Goal: Task Accomplishment & Management: Use online tool/utility

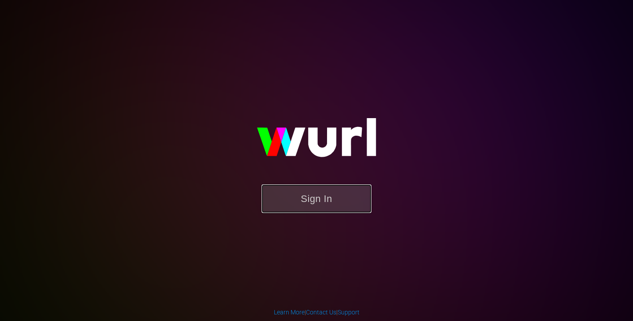
click at [308, 194] on button "Sign In" at bounding box center [317, 199] width 110 height 29
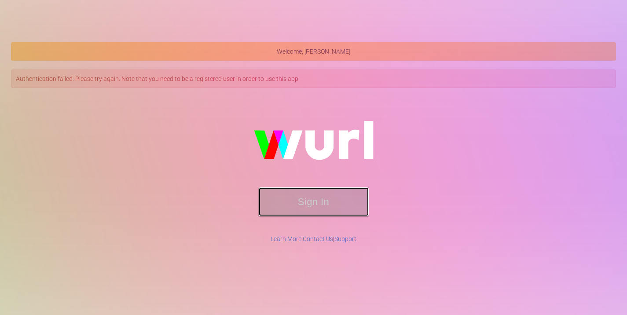
click at [328, 205] on button "Sign In" at bounding box center [314, 201] width 110 height 29
click at [316, 186] on img at bounding box center [314, 144] width 176 height 85
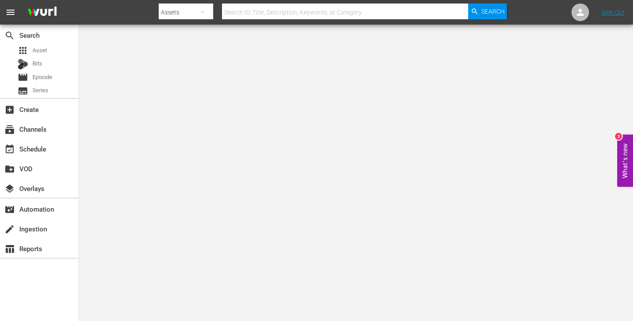
click at [578, 82] on body "menu Search By Assets Search ID, Title, Description, Keywords, or Category Sear…" at bounding box center [316, 160] width 633 height 321
click at [26, 143] on div "event_available Schedule" at bounding box center [39, 149] width 79 height 18
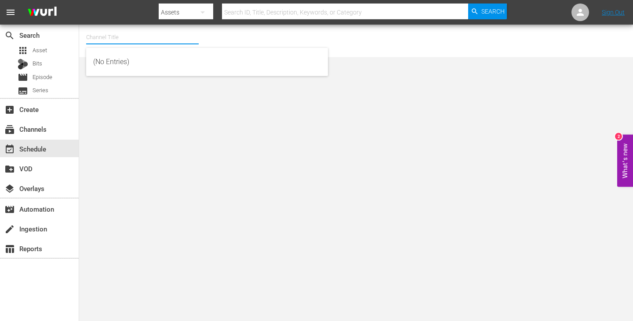
click at [133, 41] on input "text" at bounding box center [142, 37] width 113 height 21
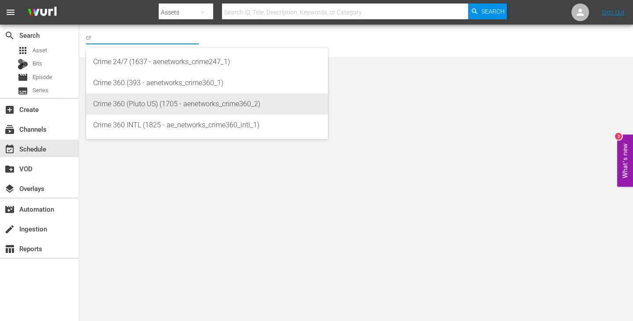
type input "c"
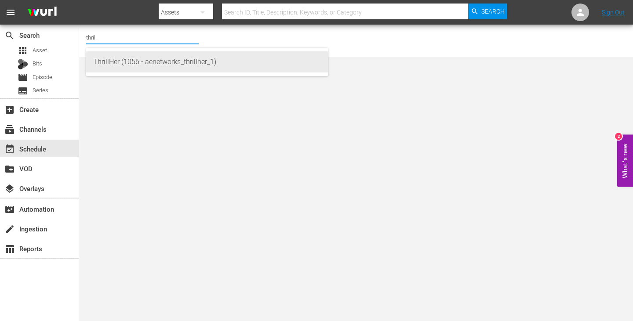
click at [136, 62] on div "ThrillHer (1056 - aenetworks_thrillher_1)" at bounding box center [207, 61] width 228 height 21
type input "ThrillHer (1056 - aenetworks_thrillher_1)"
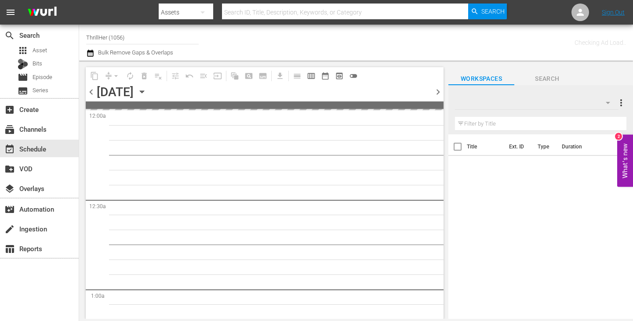
click at [147, 92] on div "August 13th" at bounding box center [140, 92] width 13 height 0
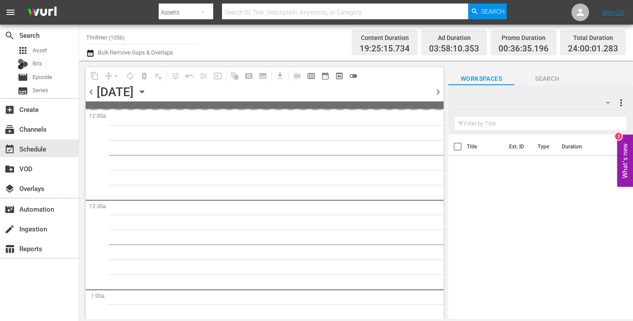
click at [147, 92] on icon "button" at bounding box center [142, 92] width 10 height 10
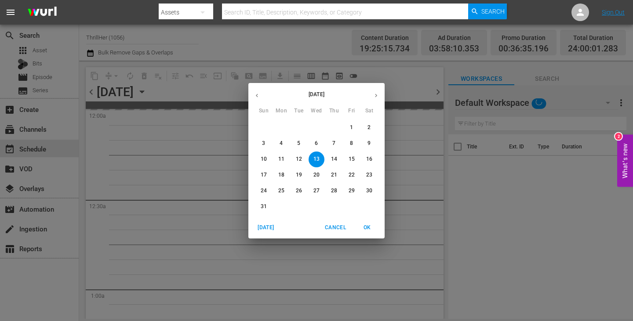
click at [259, 91] on button "button" at bounding box center [256, 95] width 17 height 17
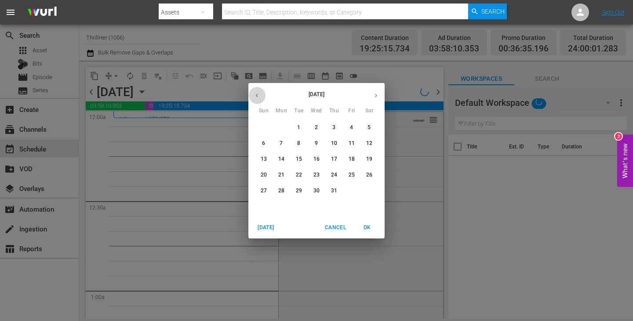
click at [259, 91] on button "button" at bounding box center [256, 95] width 17 height 17
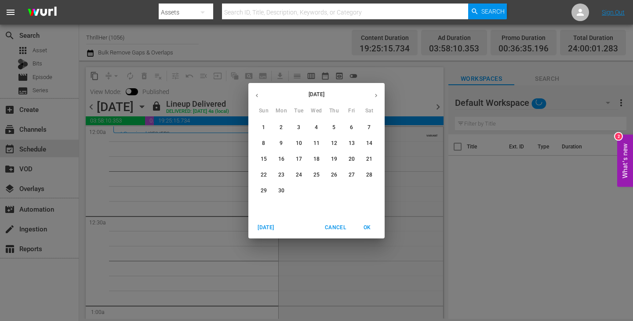
click at [373, 96] on icon "button" at bounding box center [376, 95] width 7 height 7
click at [277, 146] on span "7" at bounding box center [282, 143] width 16 height 7
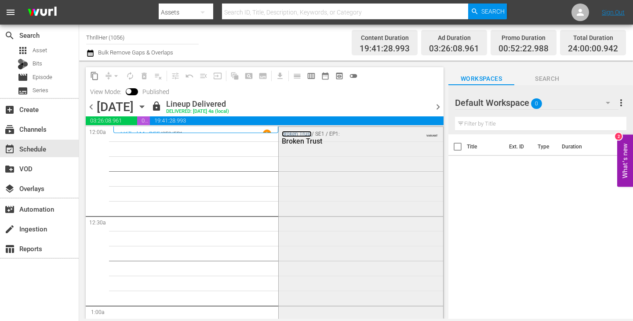
click at [294, 131] on link "Broken Trust" at bounding box center [297, 134] width 30 height 6
